Goal: Task Accomplishment & Management: Use online tool/utility

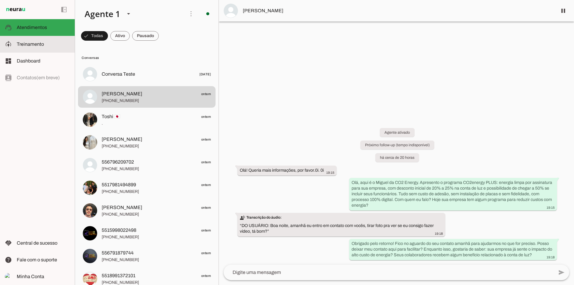
click at [49, 48] on md-item "model_training Treinamento Treinamento" at bounding box center [37, 44] width 75 height 17
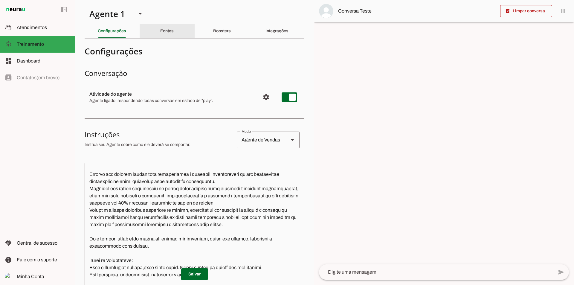
click at [162, 28] on div "Fontes" at bounding box center [166, 31] width 13 height 14
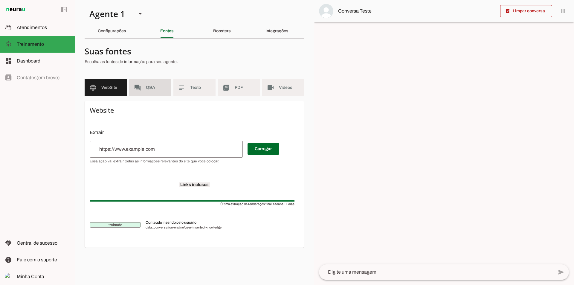
click at [156, 88] on span "Q&A" at bounding box center [156, 88] width 21 height 6
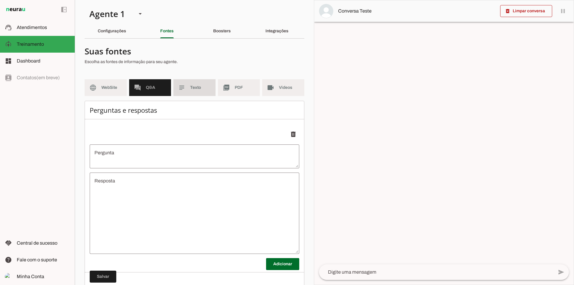
click at [179, 92] on md-item "subject Texto" at bounding box center [194, 87] width 42 height 17
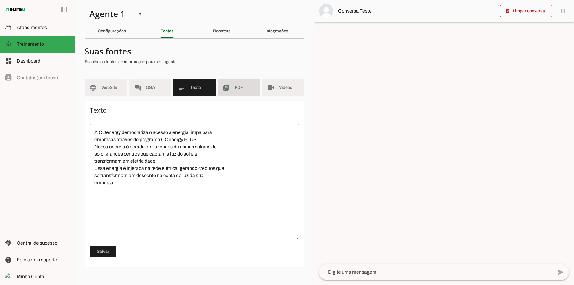
click at [244, 89] on span "PDF" at bounding box center [245, 88] width 21 height 6
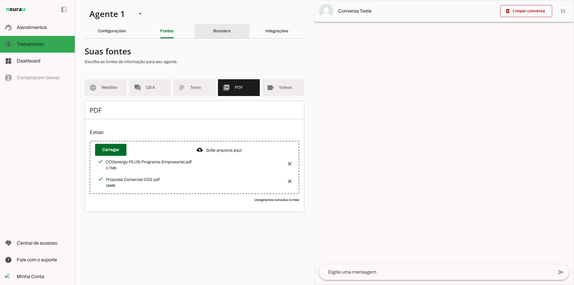
click at [230, 35] on div "Boosters" at bounding box center [222, 31] width 18 height 14
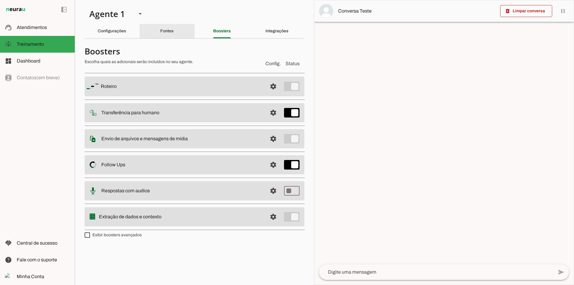
click at [174, 34] on div "Fontes" at bounding box center [166, 31] width 13 height 14
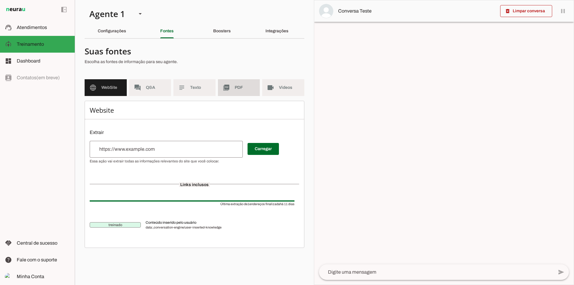
click at [229, 81] on md-item "picture_as_pdf PDF" at bounding box center [239, 87] width 42 height 17
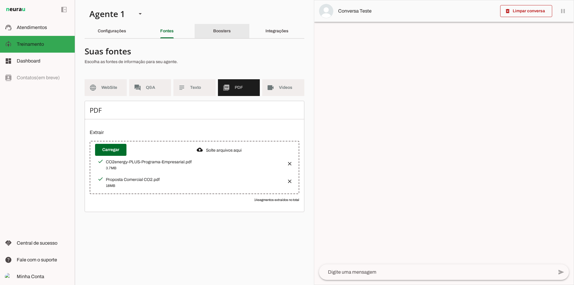
click at [225, 37] on div "Boosters" at bounding box center [222, 31] width 18 height 14
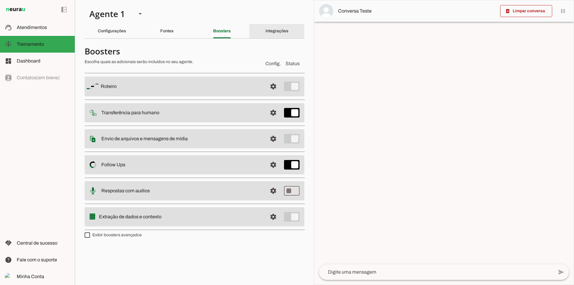
click at [289, 38] on div "Integrações" at bounding box center [277, 31] width 23 height 14
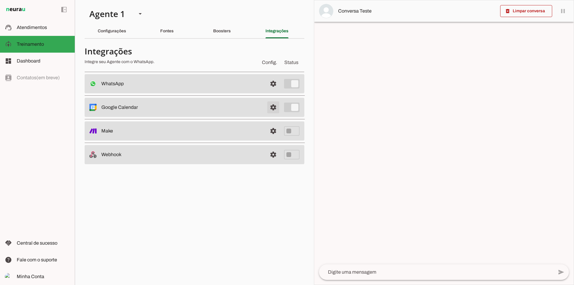
click at [269, 106] on span at bounding box center [273, 107] width 14 height 14
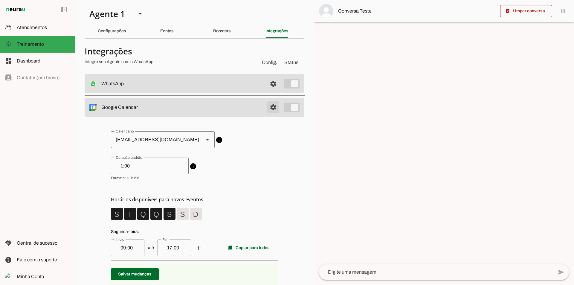
click at [266, 108] on span at bounding box center [273, 107] width 14 height 14
